Goal: Navigation & Orientation: Go to known website

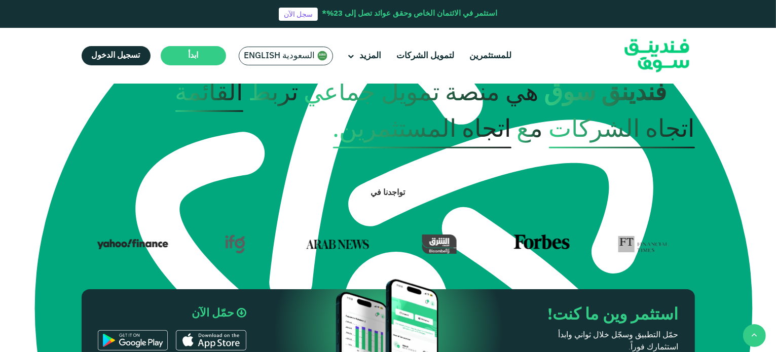
scroll to position [426, 0]
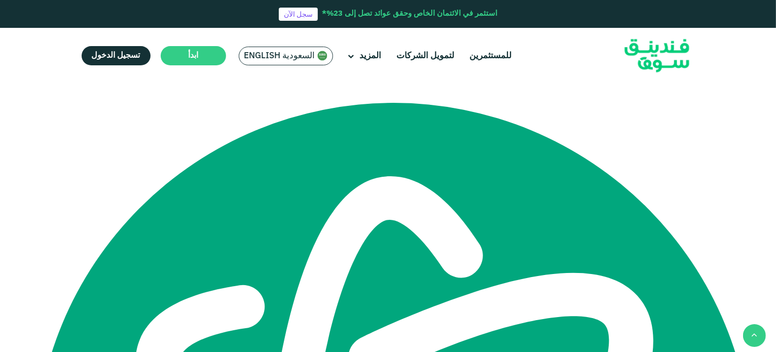
type tc-range-slider "4"
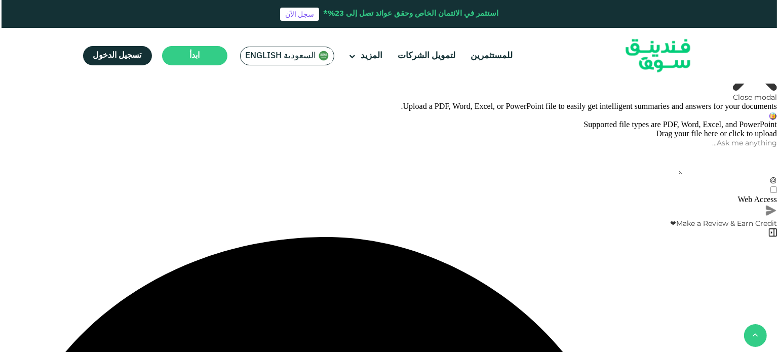
scroll to position [3226, 0]
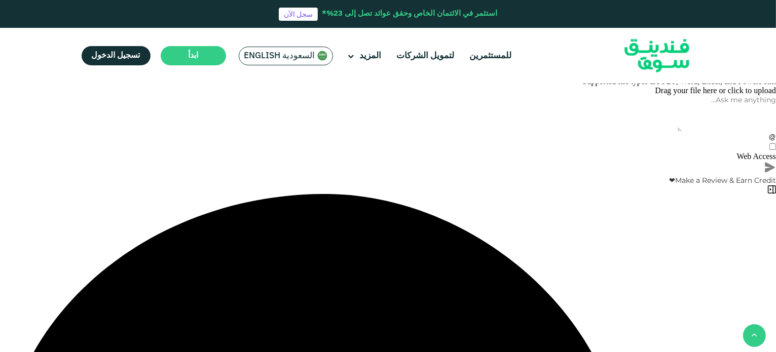
type textarea "المركزي"
click at [249, 65] on main "السعودية English السعودية English عالمي عربي English العربية" at bounding box center [285, 56] width 99 height 24
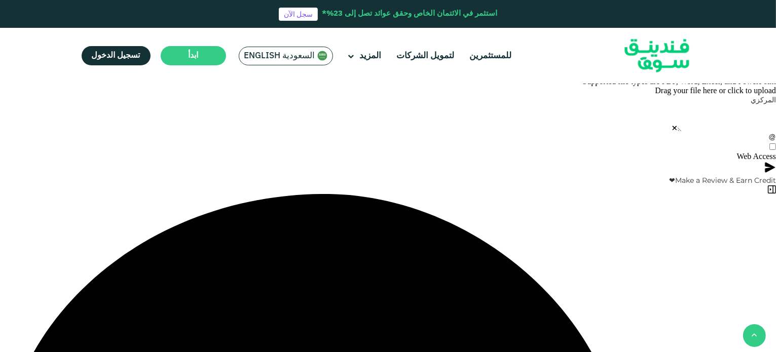
click at [276, 65] on main "السعودية English السعودية English عالمي عربي English العربية" at bounding box center [285, 56] width 99 height 24
click at [288, 58] on span "السعودية English" at bounding box center [279, 56] width 71 height 12
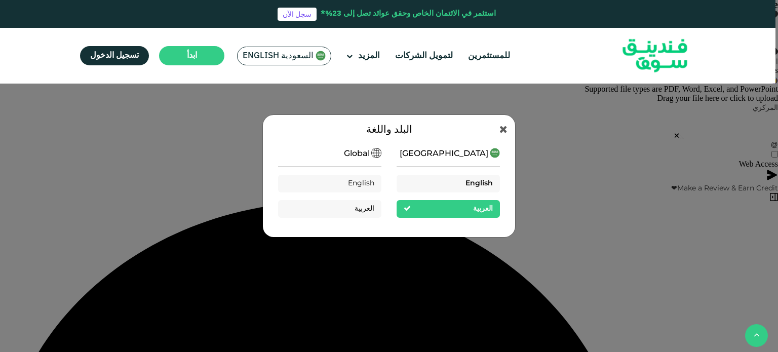
click at [438, 190] on div "English" at bounding box center [448, 184] width 103 height 18
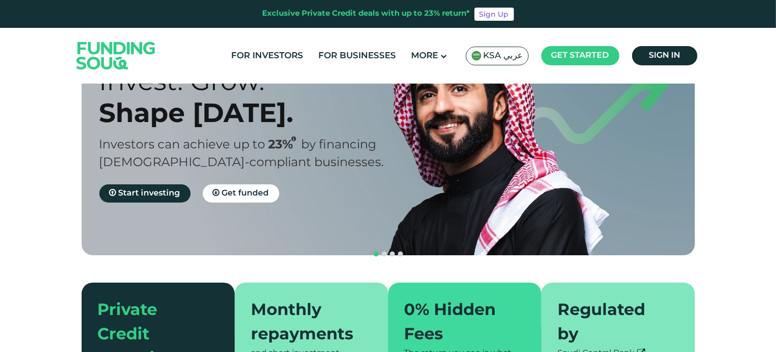
scroll to position [80, 0]
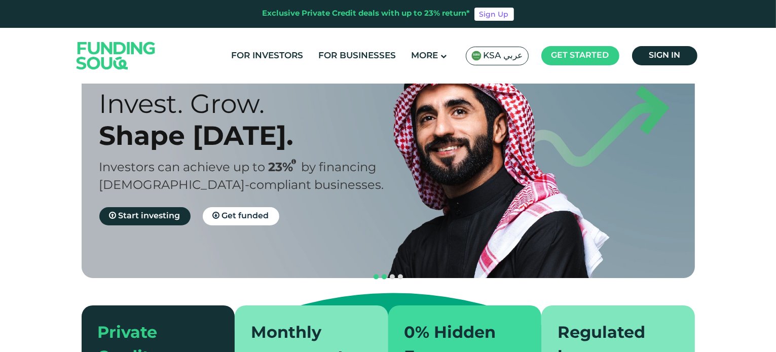
click at [381, 273] on button "navigation" at bounding box center [384, 277] width 8 height 8
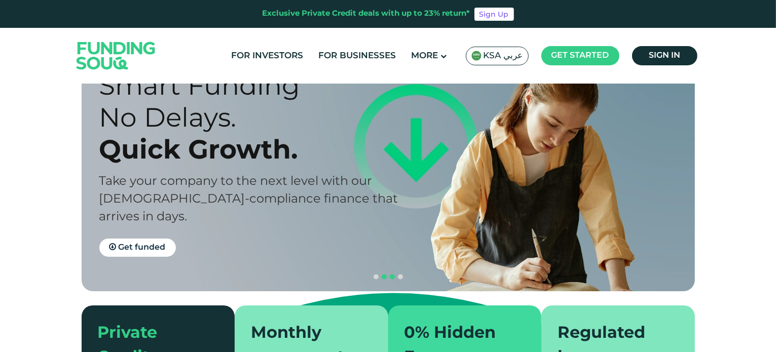
click at [391, 275] on span "navigation" at bounding box center [392, 277] width 5 height 5
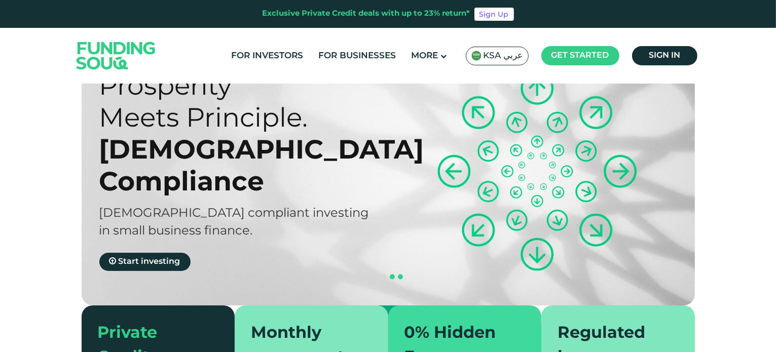
click at [398, 275] on span "navigation" at bounding box center [400, 277] width 5 height 5
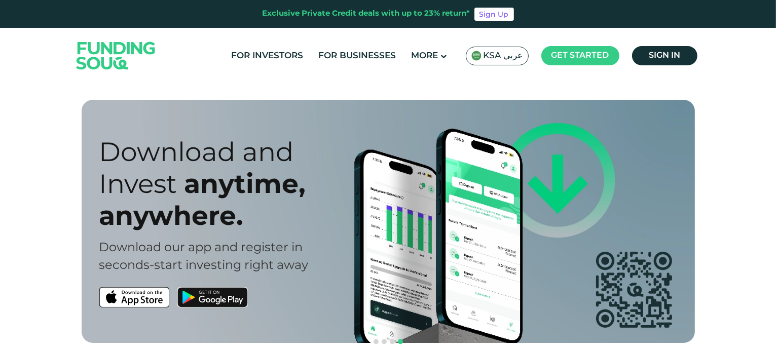
scroll to position [0, 0]
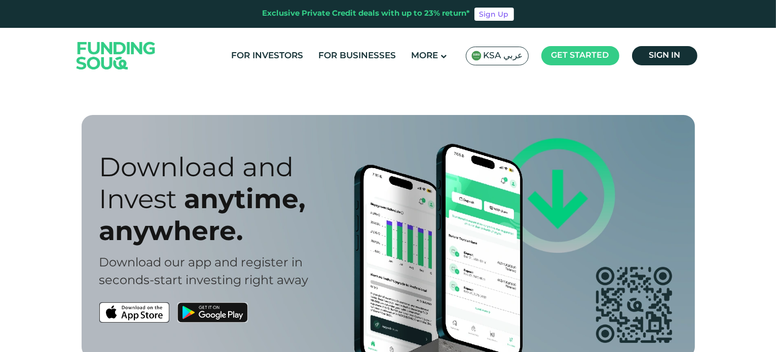
click at [375, 352] on span "navigation" at bounding box center [376, 357] width 5 height 5
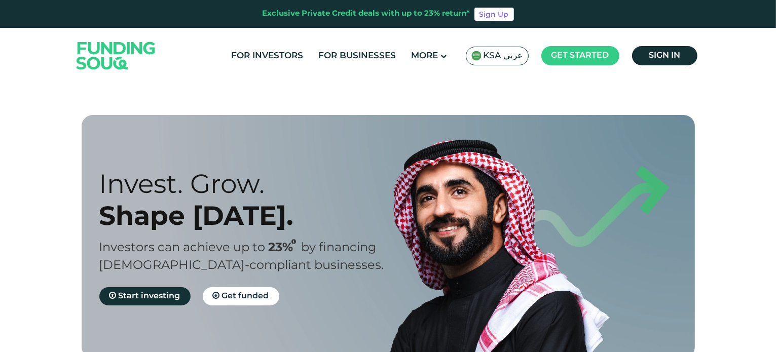
click at [384, 352] on span "navigation" at bounding box center [384, 357] width 5 height 5
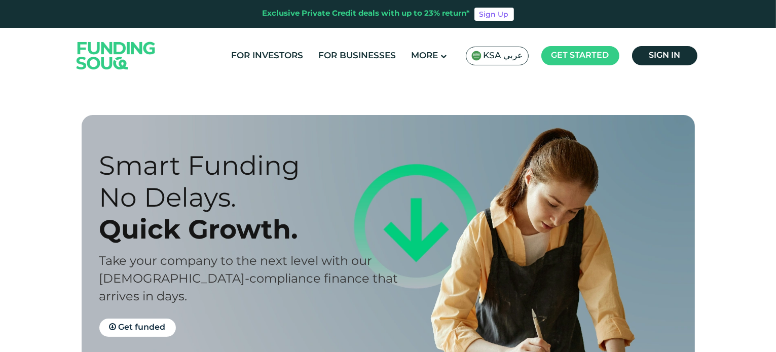
click at [391, 352] on span "navigation" at bounding box center [392, 357] width 5 height 5
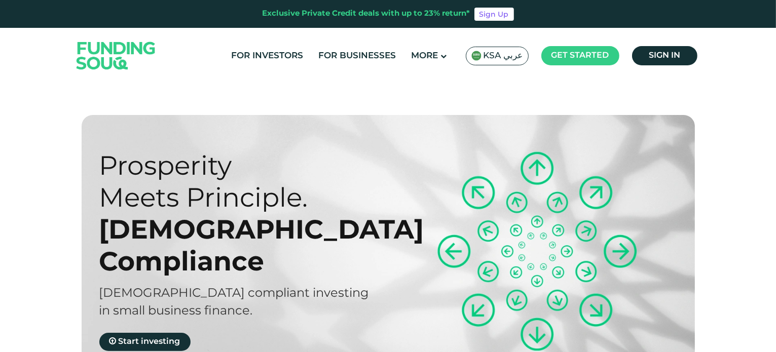
click at [410, 306] on div "Prosperity Meets Principle. Shariah Compliance [DEMOGRAPHIC_DATA] compliant inv…" at bounding box center [395, 250] width 613 height 271
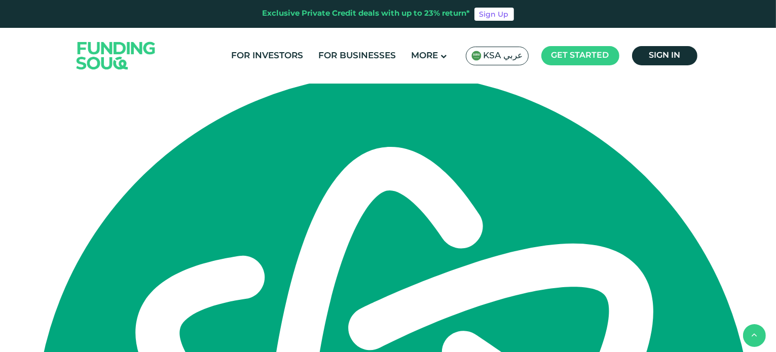
type tc-range-slider "4"
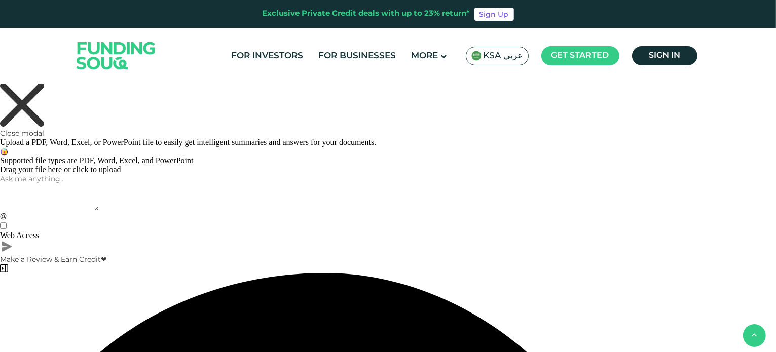
scroll to position [3318, 0]
